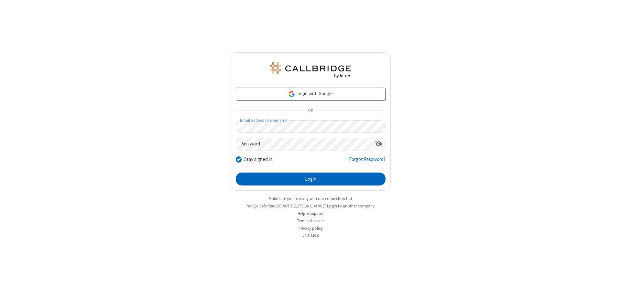
click at [311, 179] on button "Login" at bounding box center [311, 179] width 150 height 13
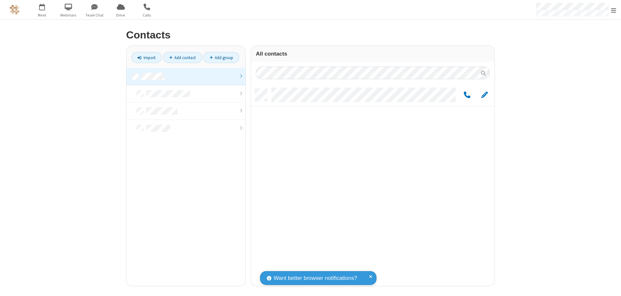
click at [186, 76] on link at bounding box center [185, 76] width 119 height 17
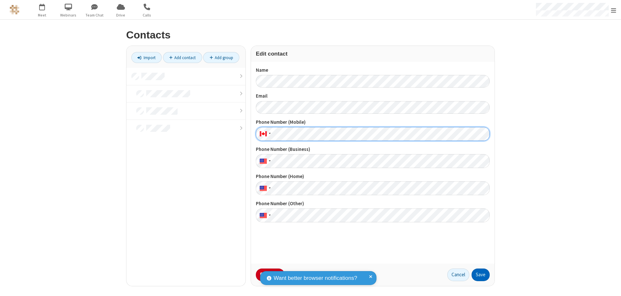
click at [481, 275] on button "Save" at bounding box center [481, 275] width 18 height 13
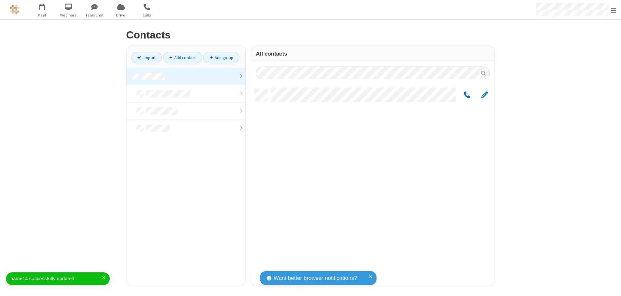
scroll to position [197, 239]
